Goal: Task Accomplishment & Management: Use online tool/utility

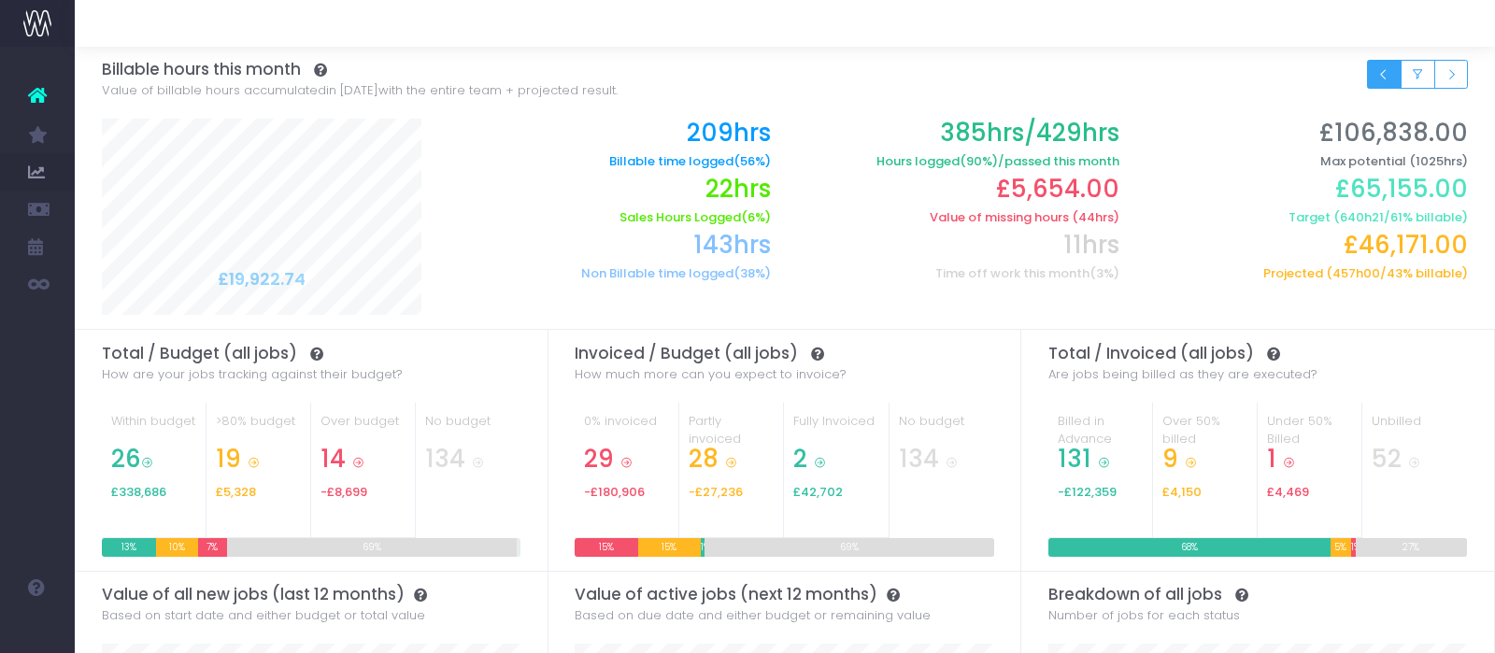
click at [1376, 78] on button "Small button group" at bounding box center [1384, 74] width 35 height 29
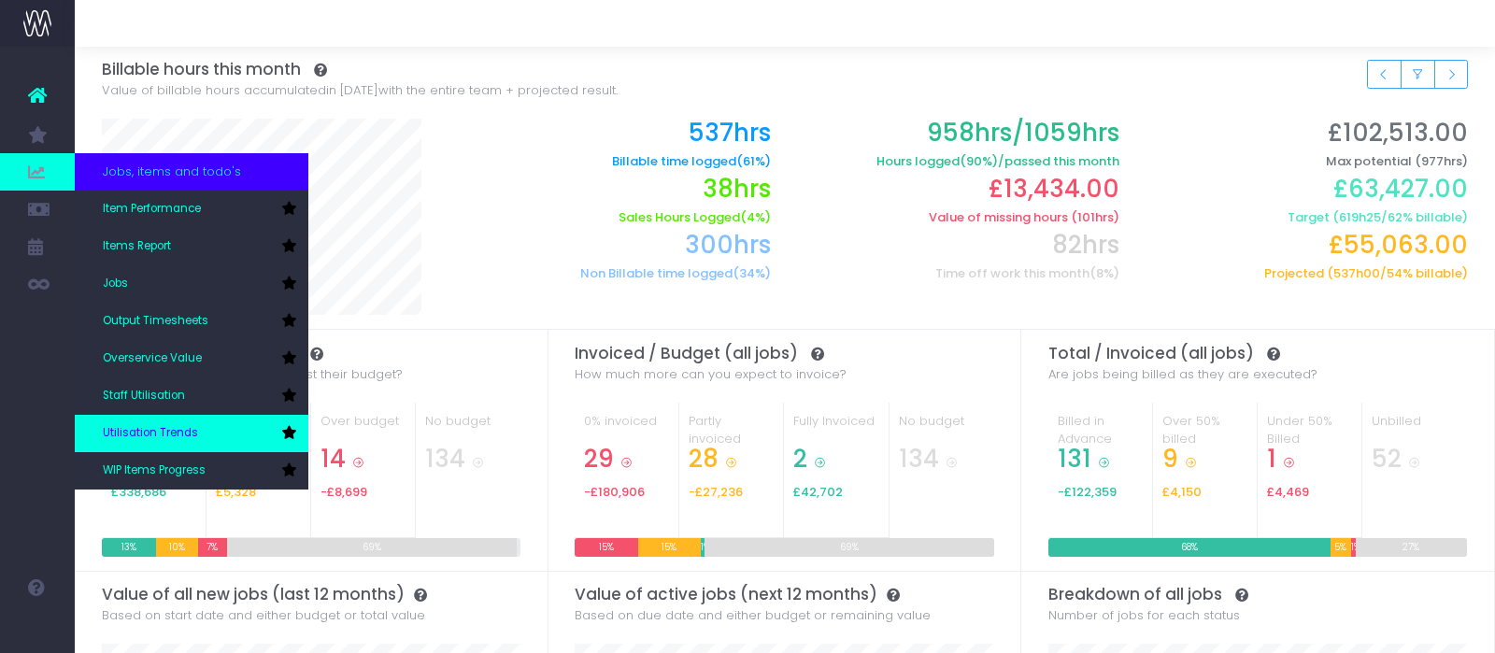
click at [162, 420] on link "Utilisation Trends" at bounding box center [192, 433] width 234 height 37
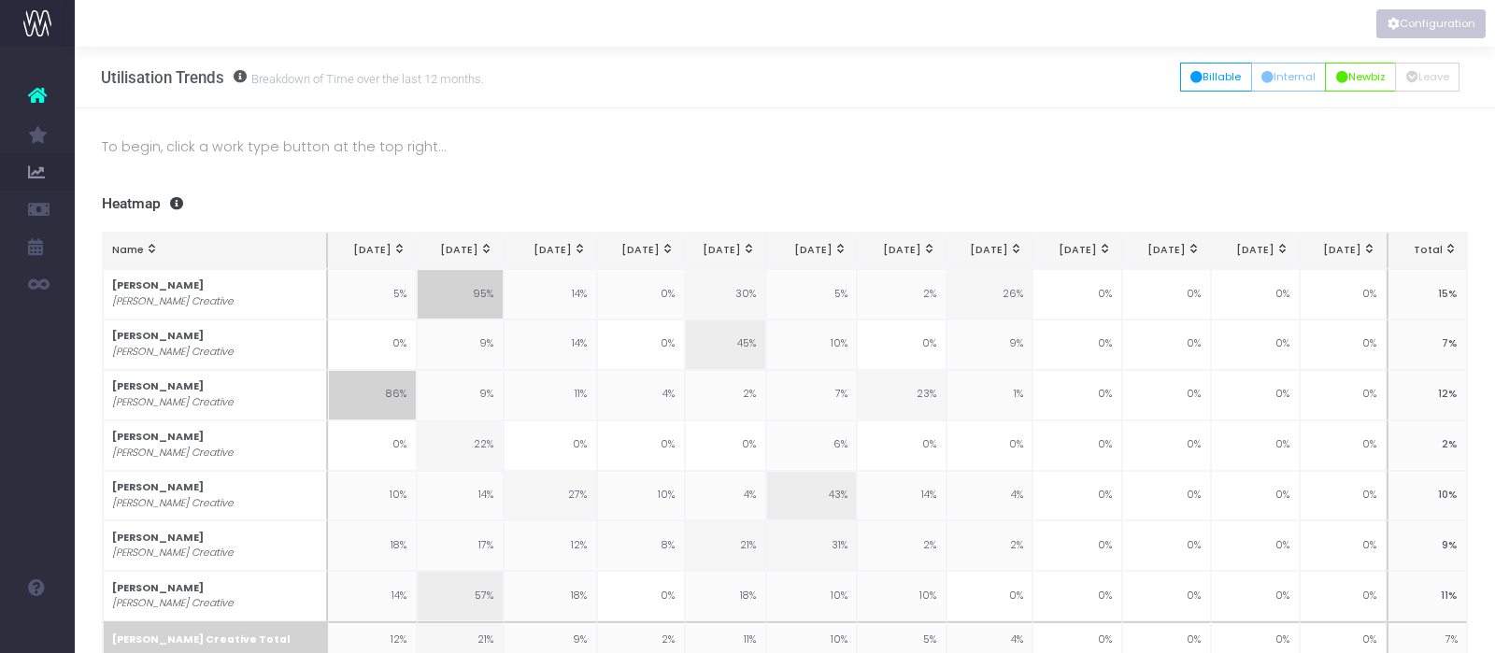
click at [1414, 18] on button "Configuration" at bounding box center [1430, 23] width 109 height 29
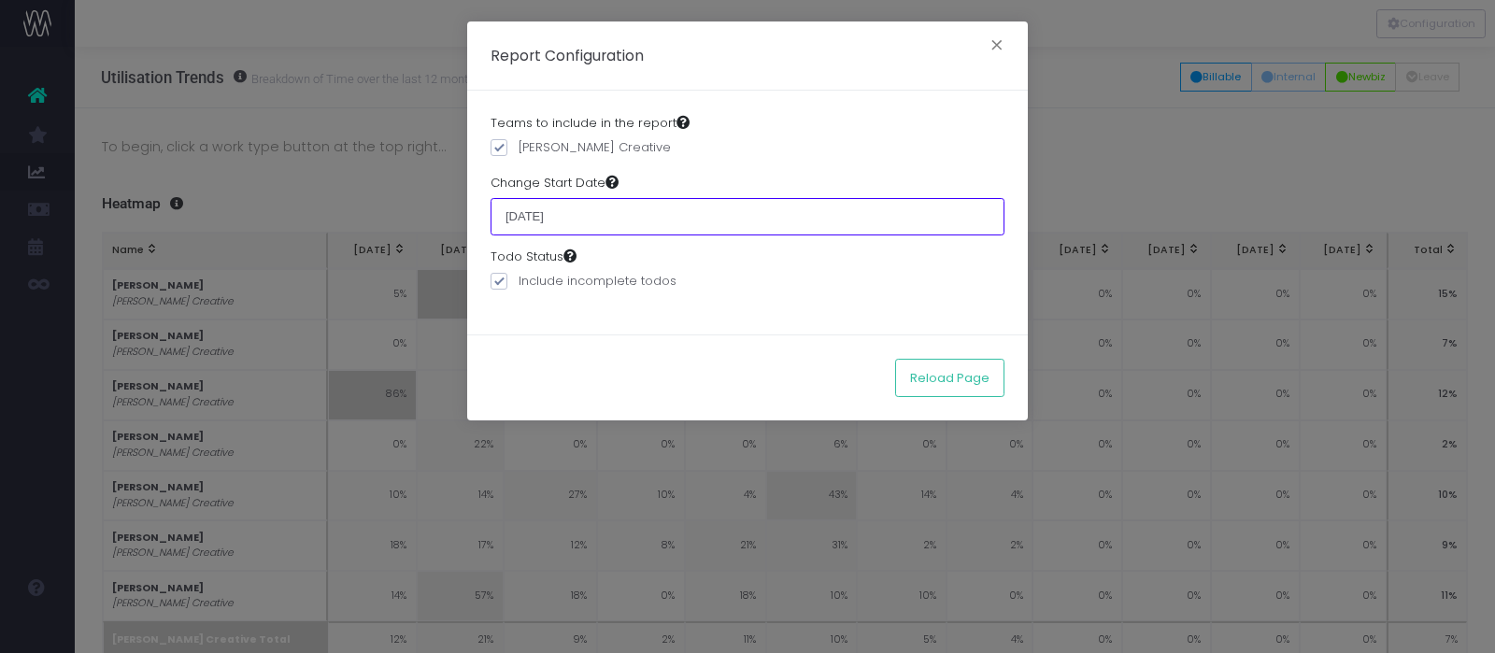
click at [610, 214] on input "01 March 2025" at bounding box center [748, 216] width 514 height 37
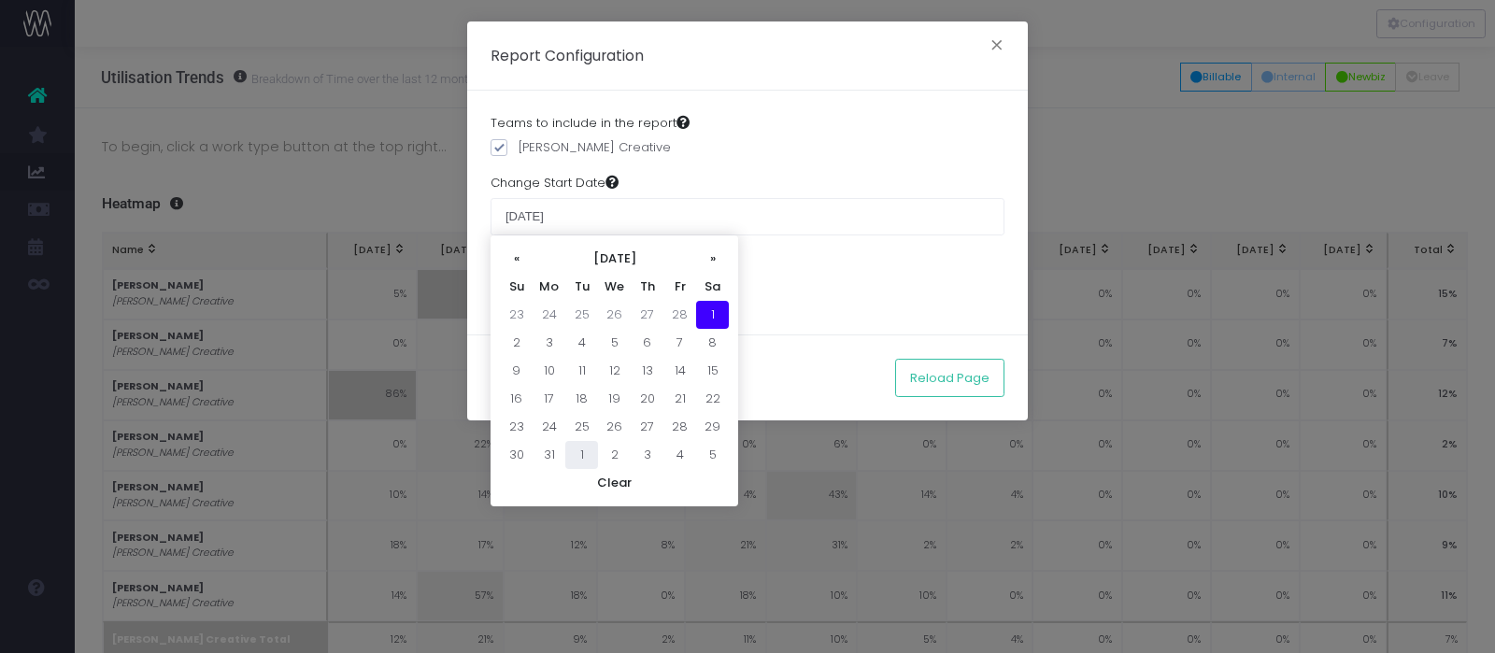
click at [585, 447] on td "1" at bounding box center [581, 455] width 33 height 28
type input "01 April 2025"
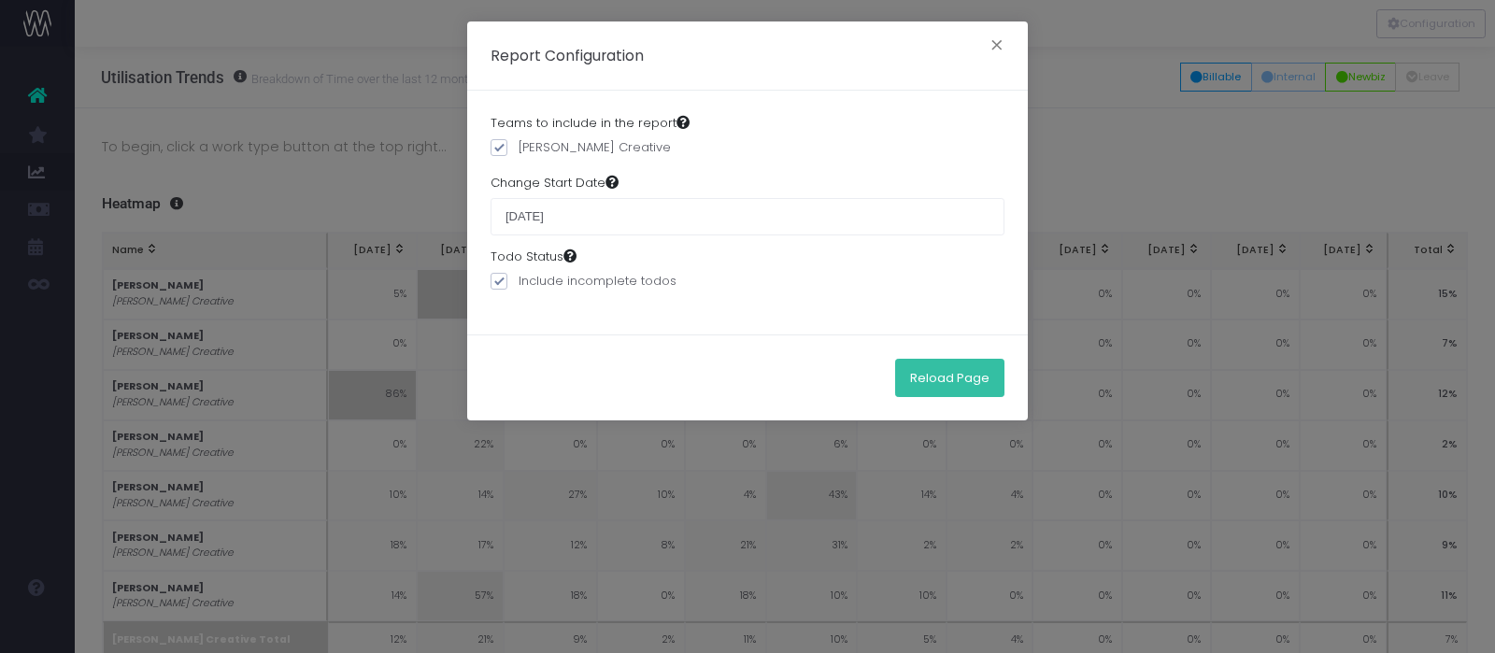
click at [946, 373] on button "Reload Page" at bounding box center [949, 377] width 109 height 37
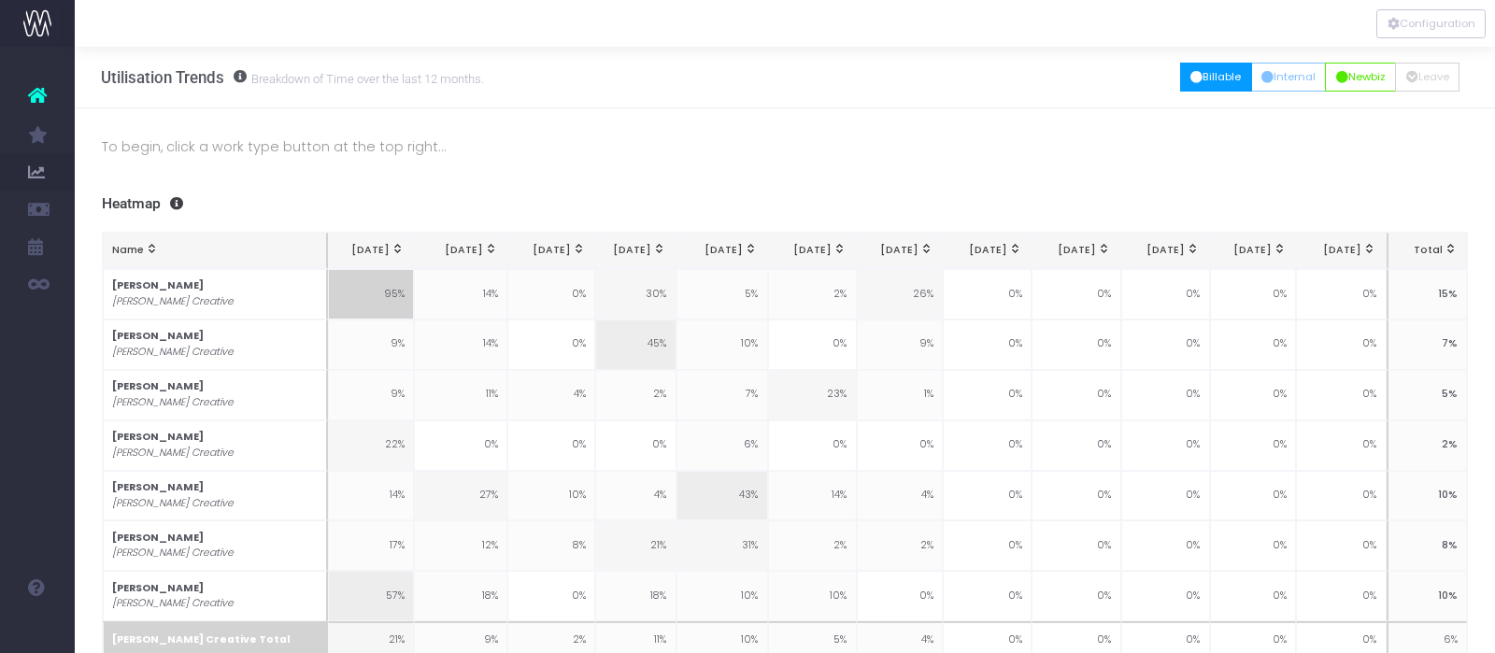
click at [1209, 78] on button "Billable" at bounding box center [1216, 77] width 72 height 29
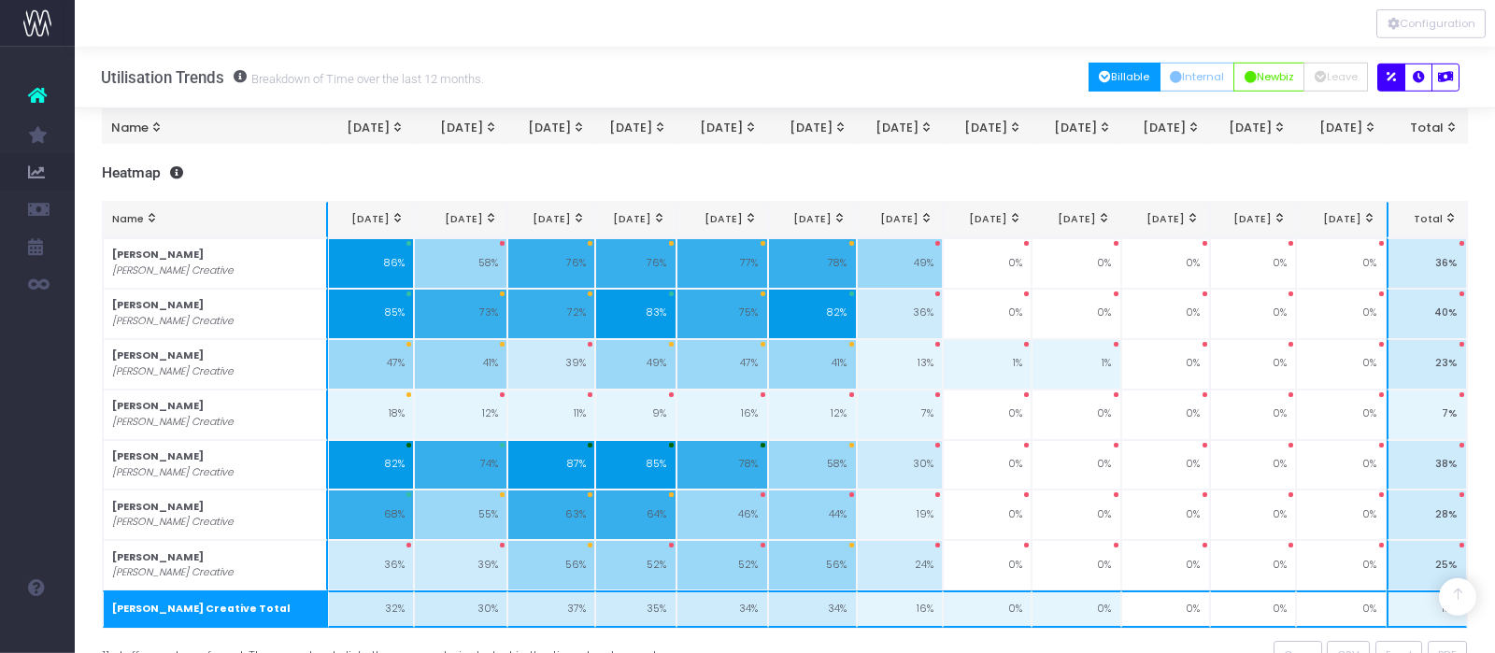
scroll to position [296, 0]
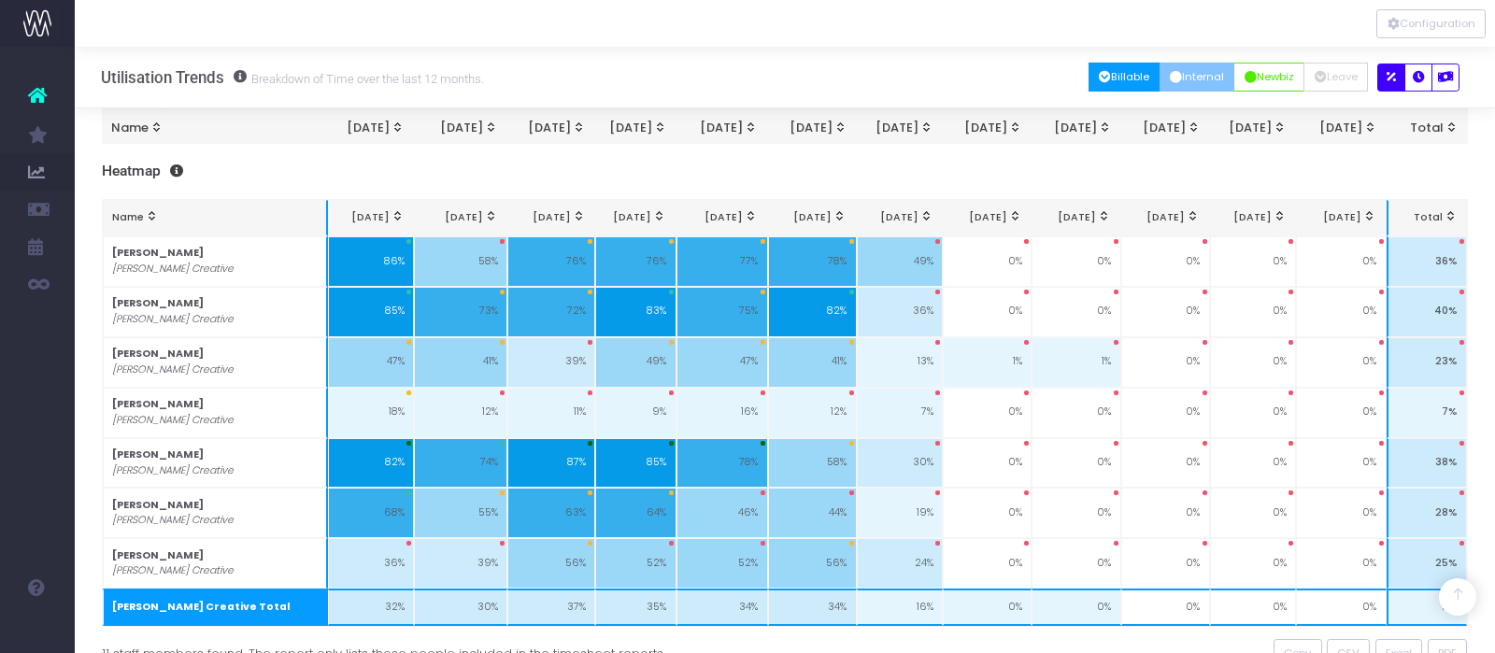
click at [1190, 78] on button "Internal" at bounding box center [1198, 77] width 76 height 29
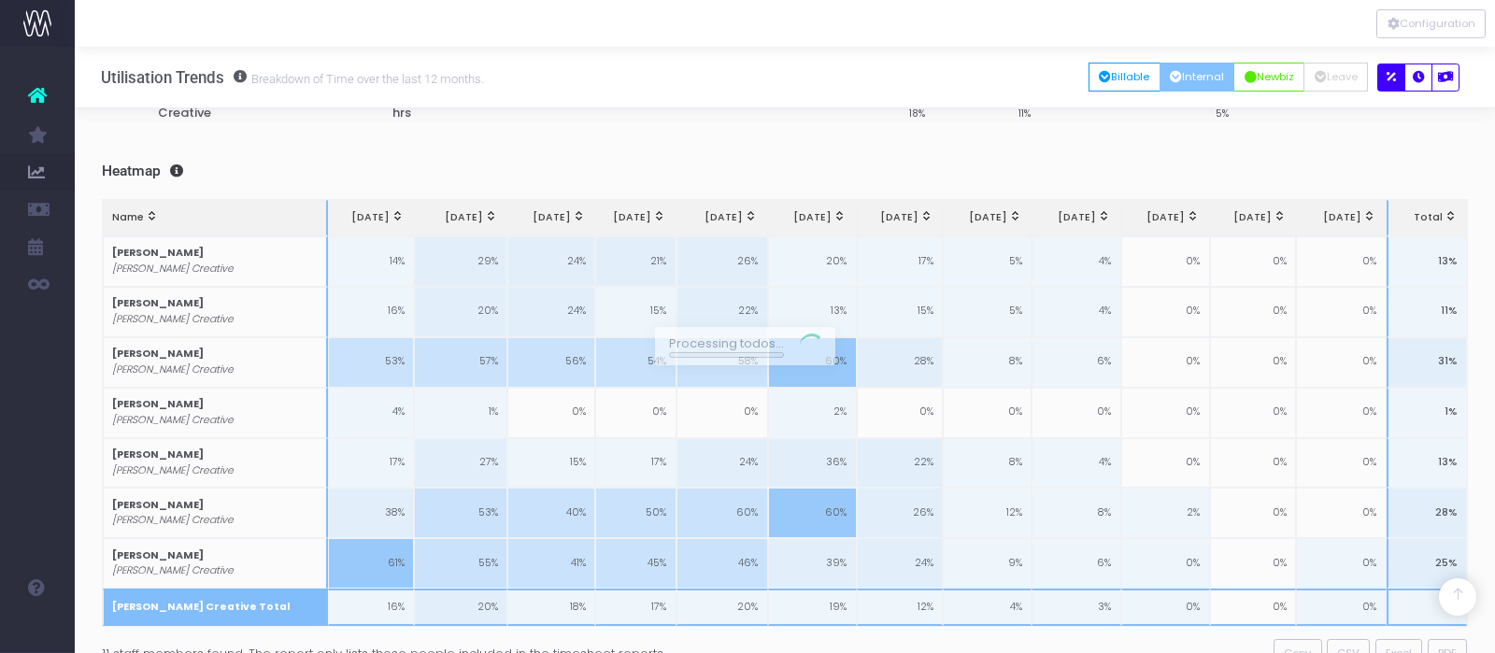
scroll to position [283, 0]
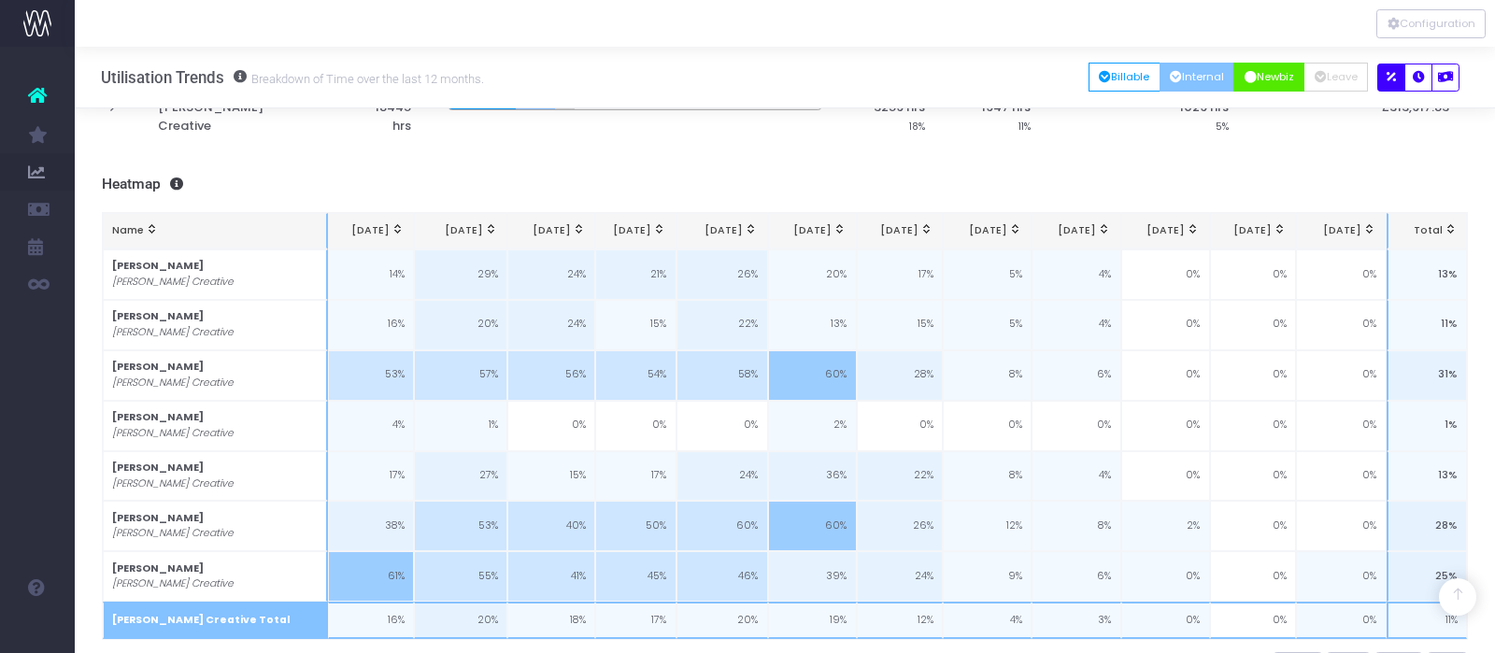
click at [1272, 73] on button "Newbiz" at bounding box center [1268, 77] width 71 height 29
